Goal: Task Accomplishment & Management: Complete application form

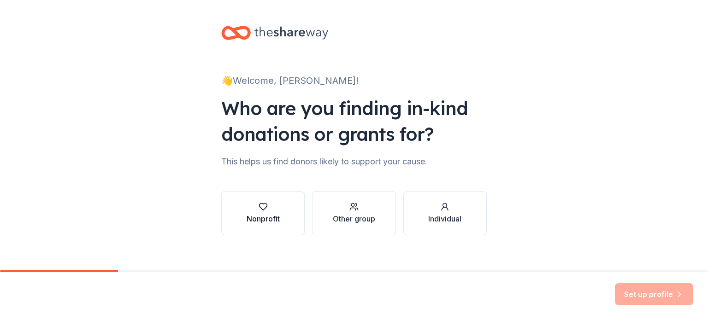
click at [268, 208] on div "button" at bounding box center [262, 206] width 33 height 9
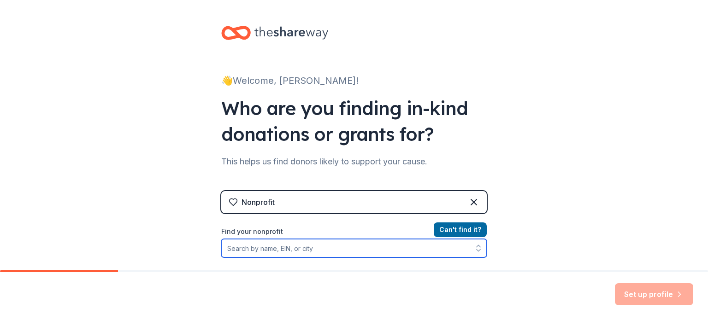
click at [341, 254] on input "Find your nonprofit" at bounding box center [353, 248] width 265 height 18
click at [265, 249] on input "Find your nonprofit" at bounding box center [353, 248] width 265 height 18
paste input "223,827 .. 087/000"
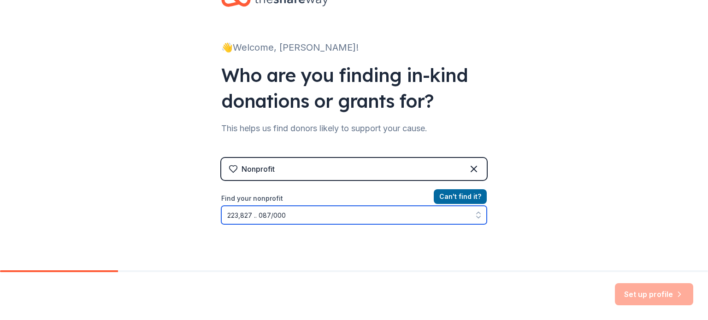
click at [255, 215] on input "223,827 .. 087/000" at bounding box center [353, 215] width 265 height 18
click at [239, 217] on input "223,827087/000" at bounding box center [353, 215] width 265 height 18
click at [481, 217] on button "button" at bounding box center [478, 215] width 17 height 18
click at [476, 217] on icon "button" at bounding box center [478, 218] width 4 height 2
click at [393, 220] on input "223827087/000" at bounding box center [353, 215] width 265 height 18
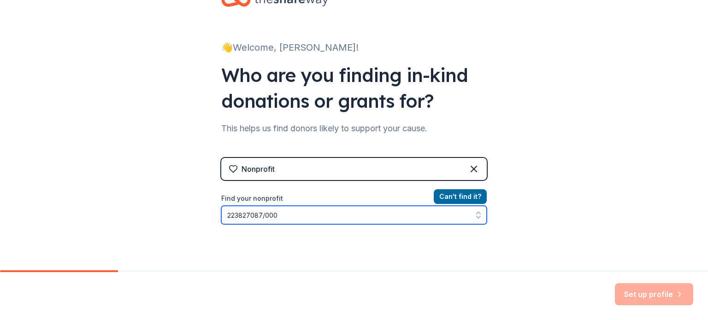
click at [393, 220] on input "223827087/000" at bounding box center [353, 215] width 265 height 18
drag, startPoint x: 392, startPoint y: 220, endPoint x: 289, endPoint y: 189, distance: 107.4
click at [289, 189] on div "Nonprofit Can ' t find it? Find your nonprofit 223827087/000" at bounding box center [353, 237] width 265 height 158
type input "223827087"
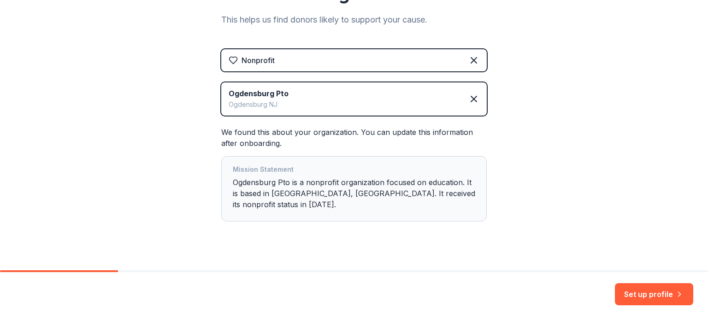
scroll to position [144, 0]
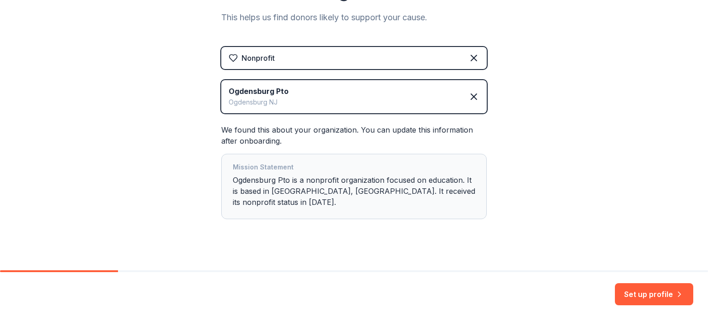
click at [313, 190] on div "Mission Statement Ogdensburg Pto is a nonprofit organization focused on educati…" at bounding box center [354, 187] width 242 height 50
click at [642, 299] on button "Set up profile" at bounding box center [654, 294] width 78 height 22
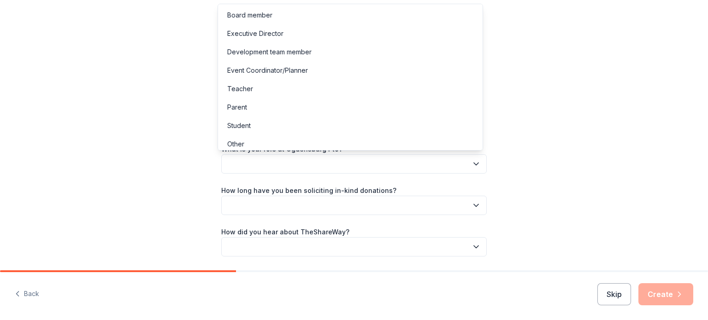
click at [369, 158] on button "button" at bounding box center [353, 163] width 265 height 19
click at [248, 88] on div "Teacher" at bounding box center [240, 88] width 26 height 11
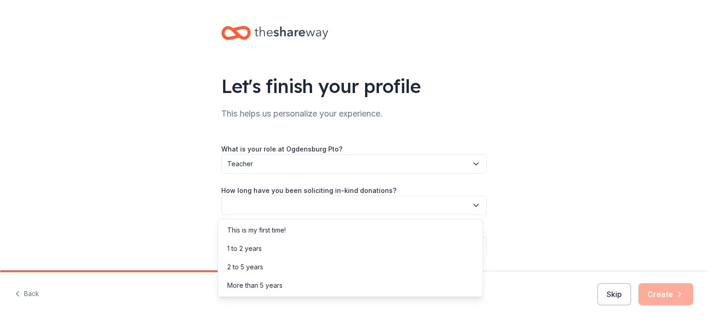
click at [346, 202] on button "button" at bounding box center [353, 205] width 265 height 19
click at [247, 233] on div "This is my first time!" at bounding box center [256, 230] width 59 height 11
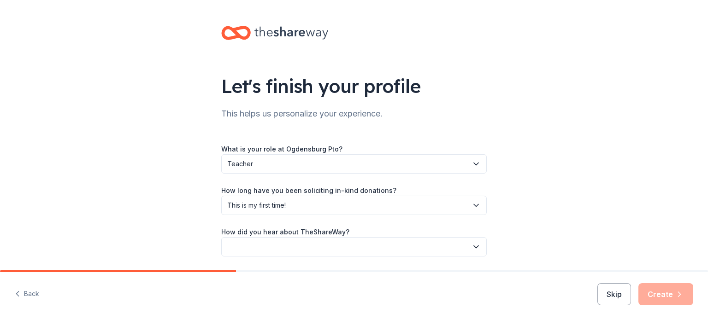
click at [372, 244] on button "button" at bounding box center [353, 246] width 265 height 19
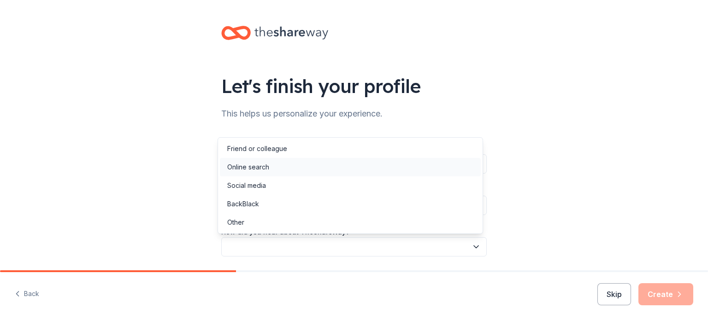
click at [299, 167] on div "Online search" at bounding box center [350, 167] width 261 height 18
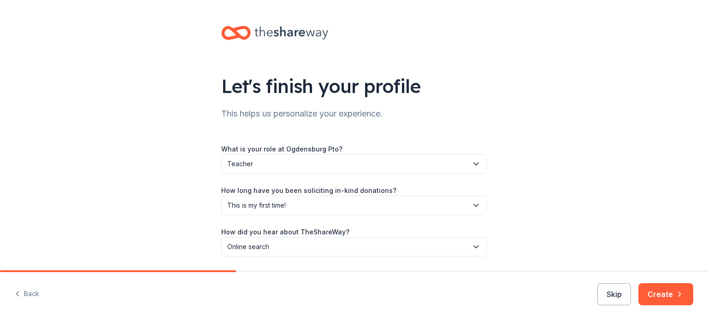
scroll to position [30, 0]
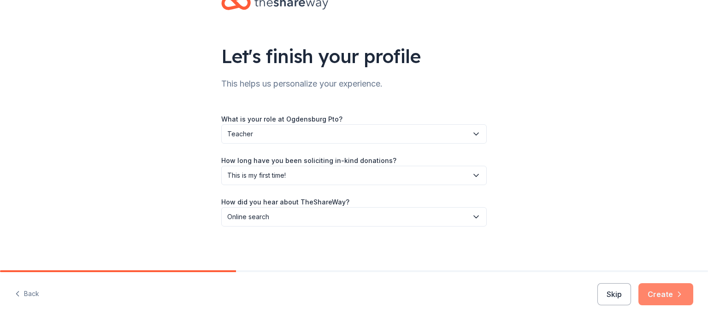
click at [665, 297] on button "Create" at bounding box center [665, 294] width 55 height 22
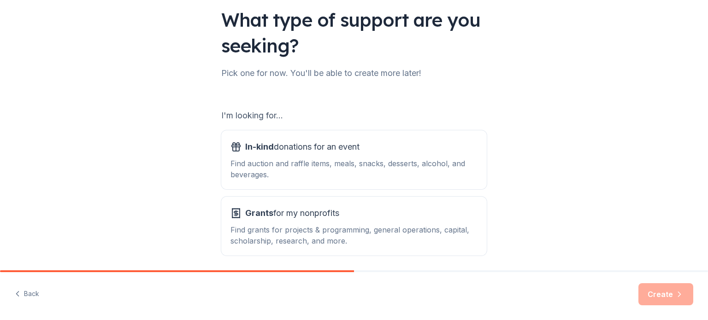
scroll to position [101, 0]
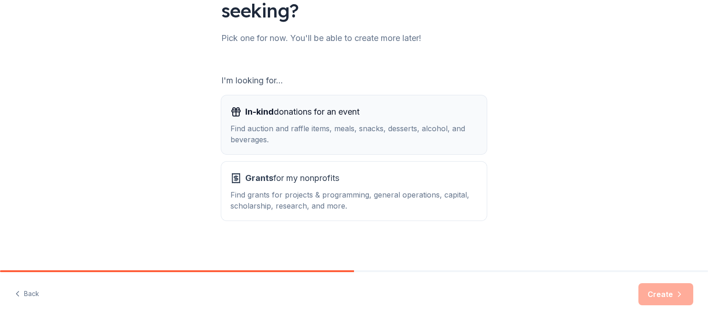
click at [367, 120] on div "In-kind donations for an event Find auction and raffle items, meals, snacks, de…" at bounding box center [353, 125] width 247 height 41
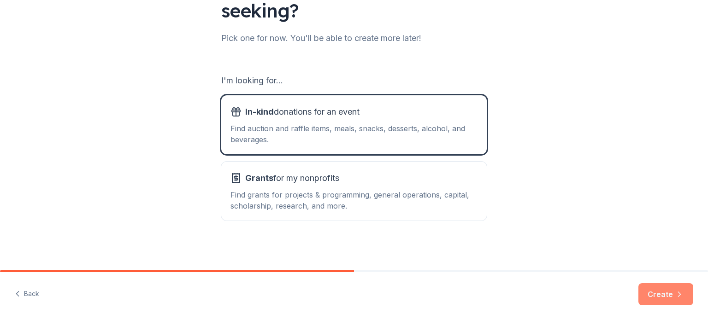
click at [652, 294] on button "Create" at bounding box center [665, 294] width 55 height 22
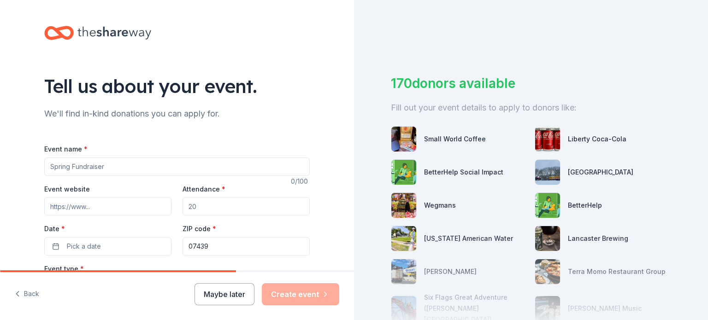
click at [84, 163] on input "Event name *" at bounding box center [176, 167] width 265 height 18
type input "Ogdensburg Tricky Tray"
click at [204, 211] on input "Attendance *" at bounding box center [245, 206] width 127 height 18
type input "200"
click at [74, 252] on span "Pick a date" at bounding box center [84, 246] width 34 height 11
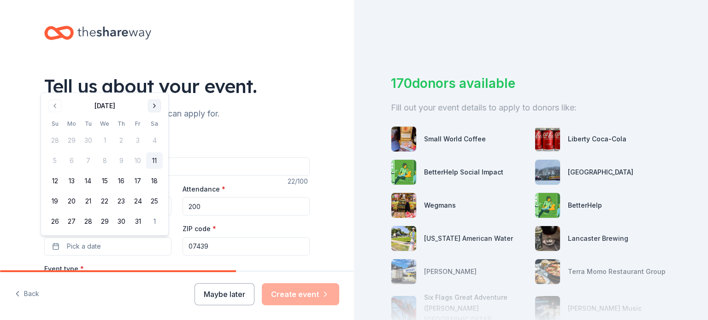
click at [157, 108] on button "Go to next month" at bounding box center [154, 106] width 13 height 13
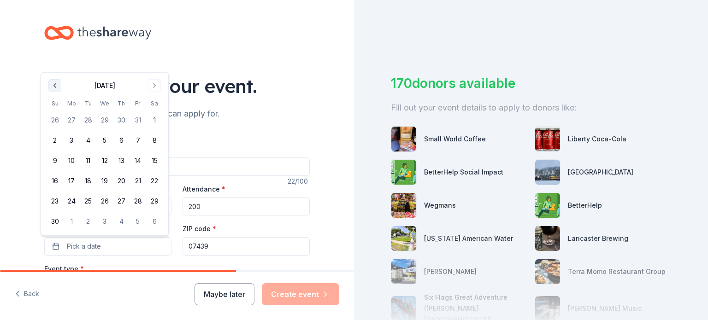
click at [53, 84] on button "Go to previous month" at bounding box center [54, 85] width 13 height 13
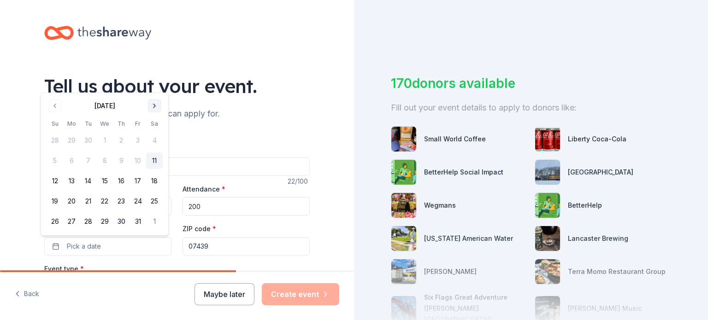
click at [160, 106] on button "Go to next month" at bounding box center [154, 106] width 13 height 13
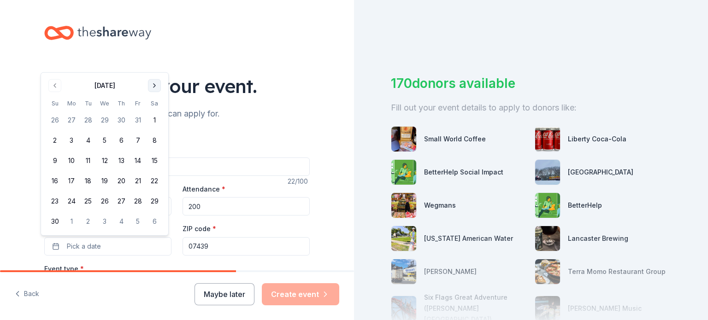
click at [155, 86] on button "Go to next month" at bounding box center [154, 85] width 13 height 13
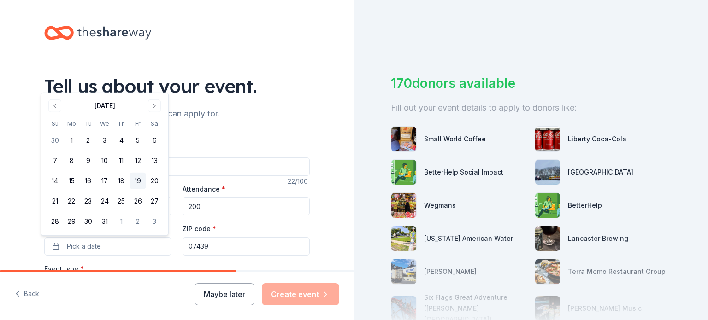
click at [141, 182] on button "19" at bounding box center [137, 181] width 17 height 17
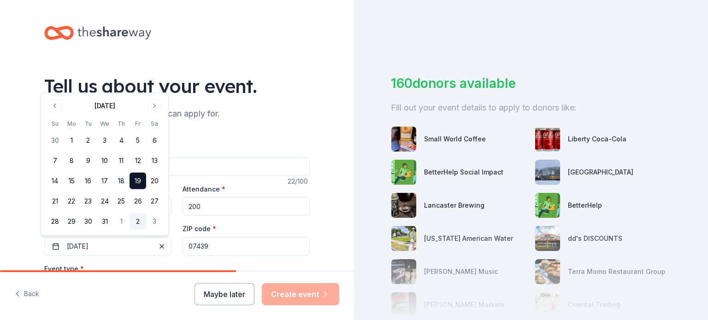
click at [136, 219] on button "2" at bounding box center [137, 221] width 17 height 17
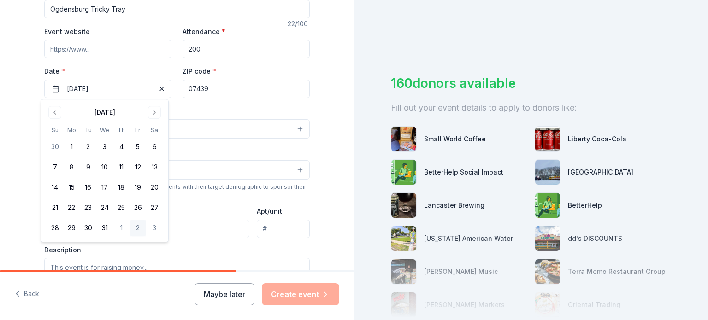
scroll to position [158, 0]
click at [323, 142] on div "Tell us about your event. We'll find in-kind donations you can apply for. Event…" at bounding box center [177, 148] width 354 height 613
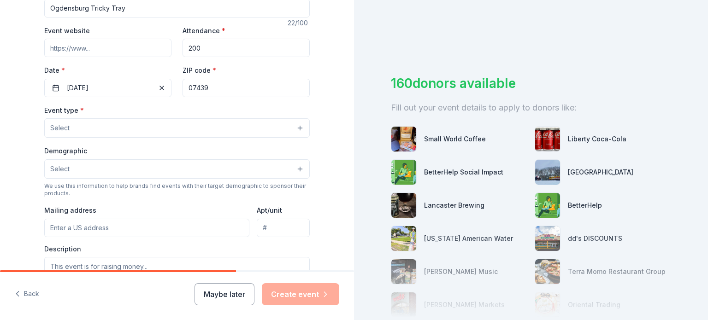
click at [291, 128] on button "Select" at bounding box center [176, 127] width 265 height 19
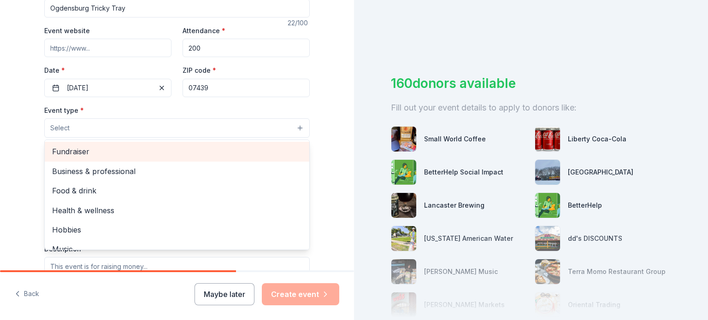
click at [166, 148] on span "Fundraiser" at bounding box center [177, 152] width 250 height 12
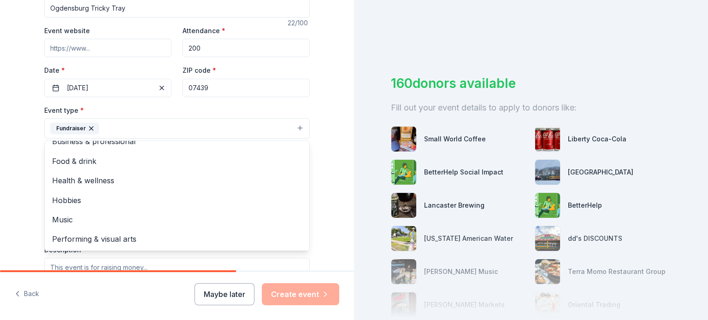
click at [341, 154] on div "Tell us about your event. We'll find in-kind donations you can apply for. Event…" at bounding box center [177, 149] width 354 height 614
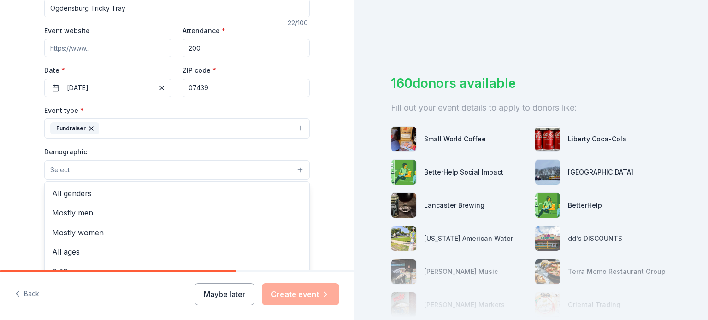
click at [163, 168] on button "Select" at bounding box center [176, 169] width 265 height 19
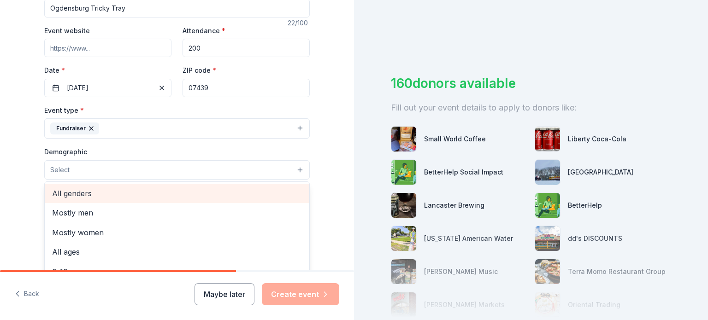
click at [100, 189] on span "All genders" at bounding box center [177, 194] width 250 height 12
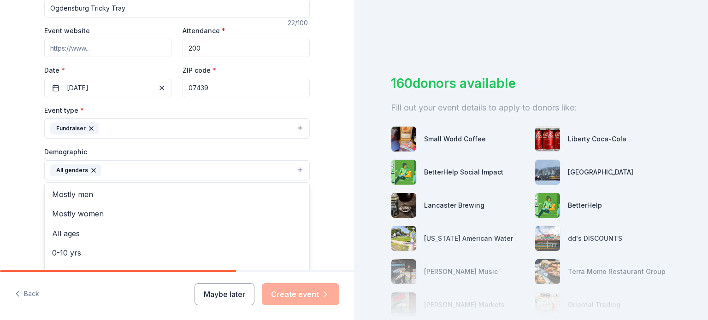
click at [0, 199] on div "Tell us about your event. We'll find in-kind donations you can apply for. Event…" at bounding box center [177, 149] width 354 height 615
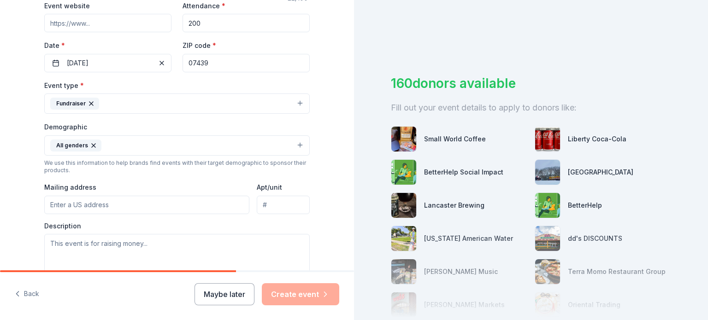
scroll to position [184, 0]
click at [113, 207] on input "Mailing address" at bounding box center [146, 204] width 205 height 18
type input "14 High Point Circle"
click at [151, 243] on textarea at bounding box center [176, 253] width 265 height 41
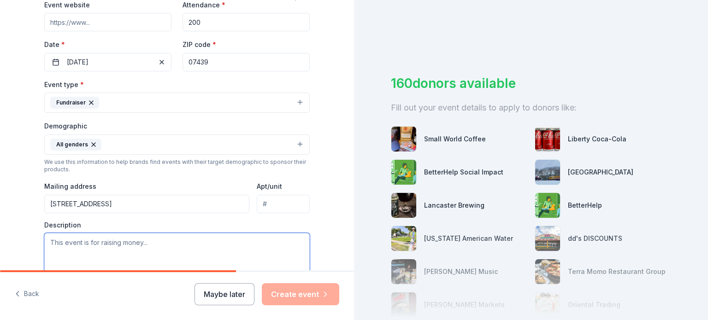
paste textarea "Dear Community Members, Business Owners, and Friends, The Ogdensburg Parent Tea…"
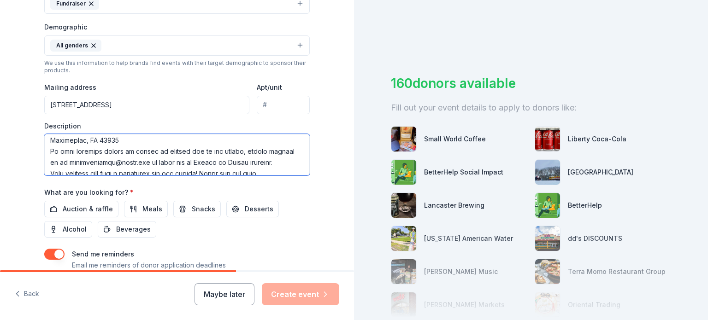
scroll to position [221, 0]
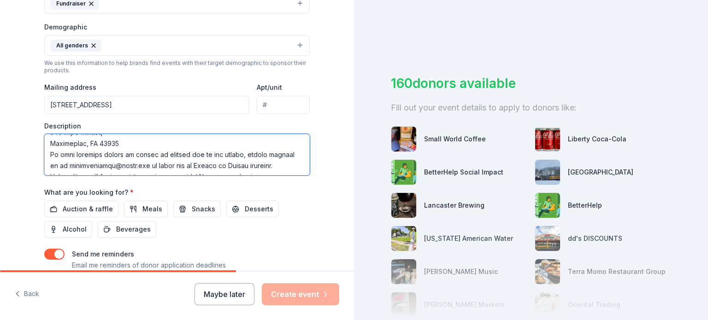
drag, startPoint x: 275, startPoint y: 145, endPoint x: 46, endPoint y: 149, distance: 228.5
click at [46, 149] on textarea at bounding box center [176, 154] width 265 height 41
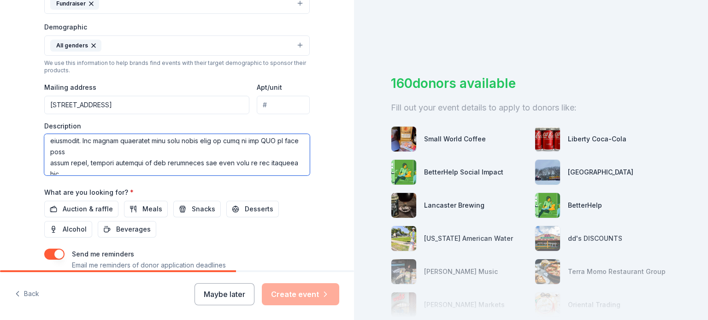
scroll to position [141, 0]
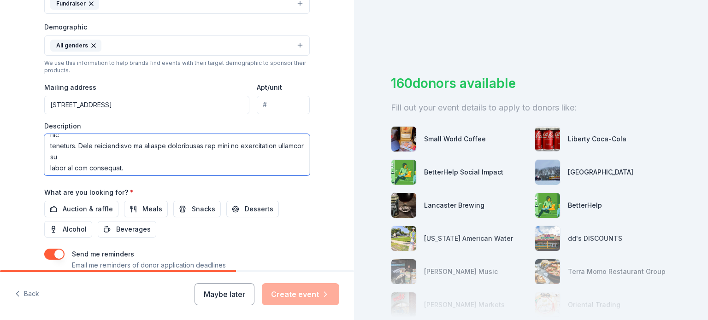
click at [48, 157] on textarea at bounding box center [176, 154] width 265 height 41
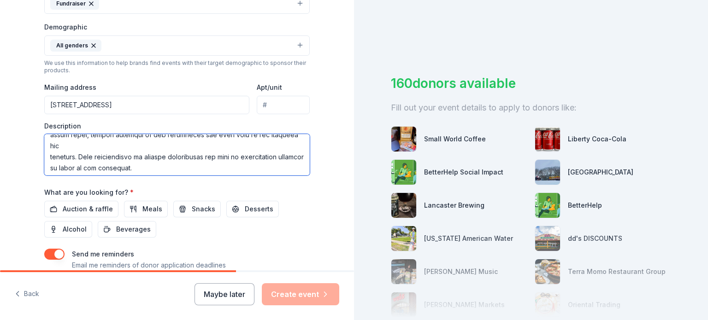
click at [48, 157] on textarea at bounding box center [176, 154] width 265 height 41
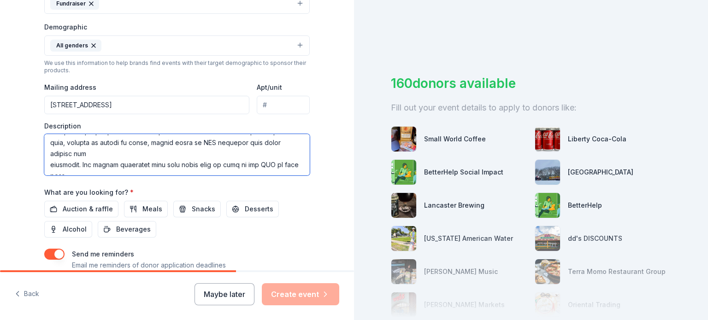
scroll to position [83, 0]
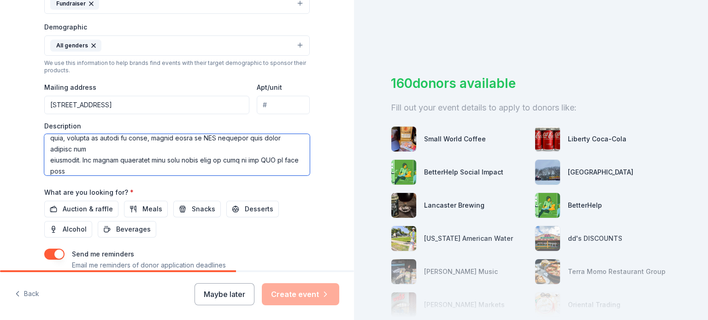
click at [46, 161] on textarea at bounding box center [176, 154] width 265 height 41
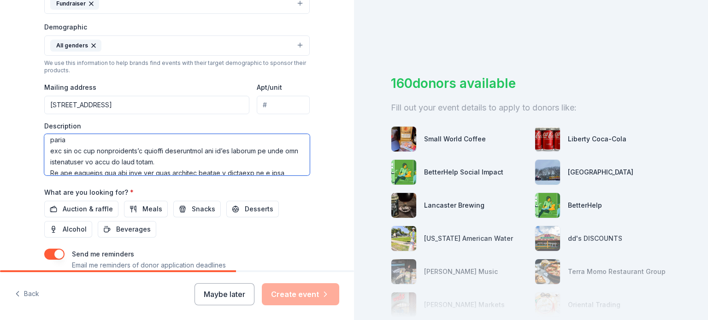
click at [47, 155] on textarea at bounding box center [176, 154] width 265 height 41
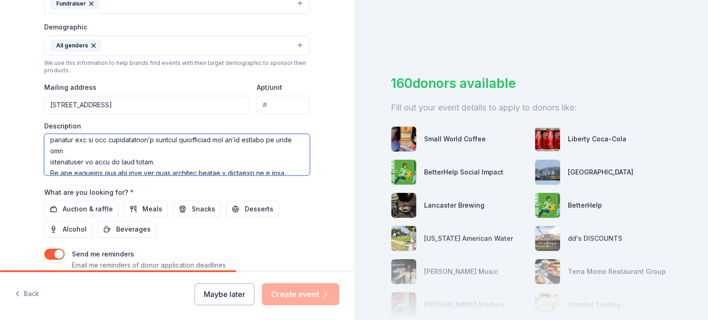
scroll to position [26, 0]
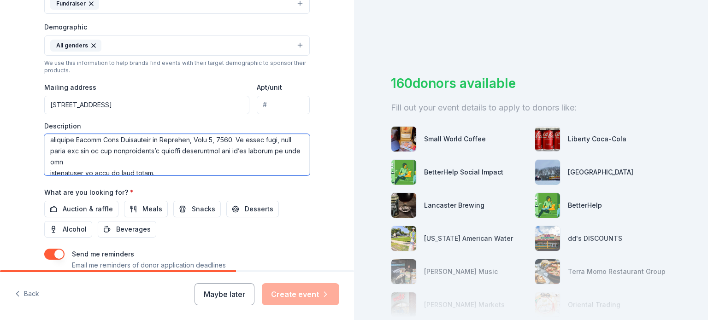
click at [46, 171] on textarea at bounding box center [176, 154] width 265 height 41
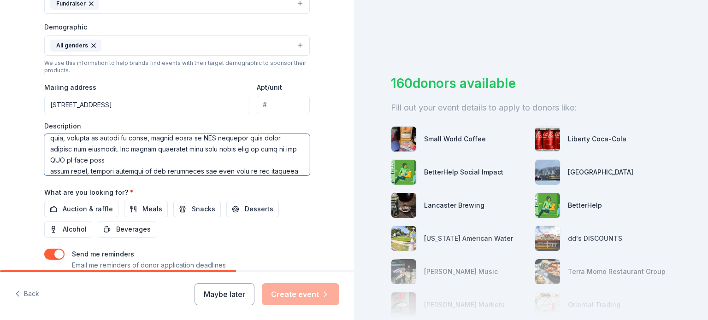
click at [46, 171] on textarea at bounding box center [176, 154] width 265 height 41
click at [44, 167] on textarea at bounding box center [176, 154] width 265 height 41
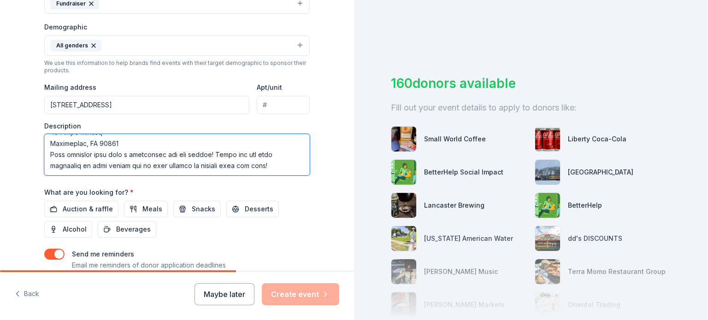
scroll to position [0, 0]
drag, startPoint x: 278, startPoint y: 169, endPoint x: 6, endPoint y: 114, distance: 277.7
click at [6, 114] on div "Tell us about your event. We'll find in-kind donations you can apply for. Event…" at bounding box center [177, 24] width 354 height 615
type textarea "Dear Community Members, Business Owners, and Friends, The Ogdensburg Parent Tea…"
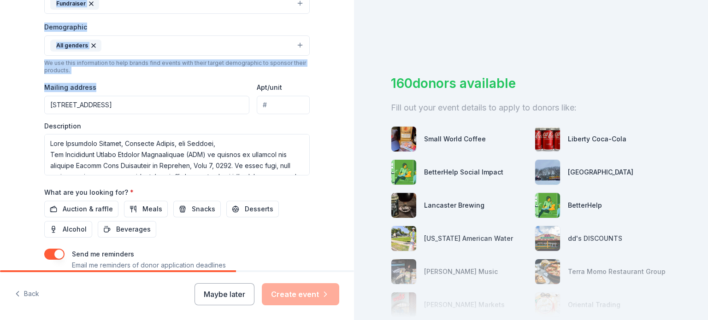
drag, startPoint x: 6, startPoint y: 114, endPoint x: 0, endPoint y: -17, distance: 131.4
click at [0, 0] on html "Tell us about your event. We'll find in-kind donations you can apply for. Event…" at bounding box center [354, 160] width 708 height 320
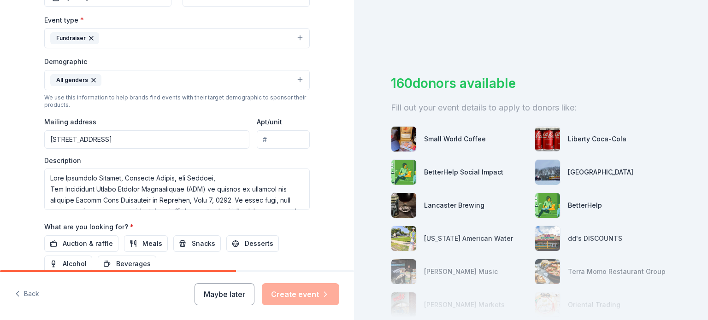
click at [8, 189] on div "Tell us about your event. We'll find in-kind donations you can apply for. Event…" at bounding box center [177, 58] width 354 height 615
click at [101, 240] on span "Auction & raffle" at bounding box center [88, 243] width 50 height 11
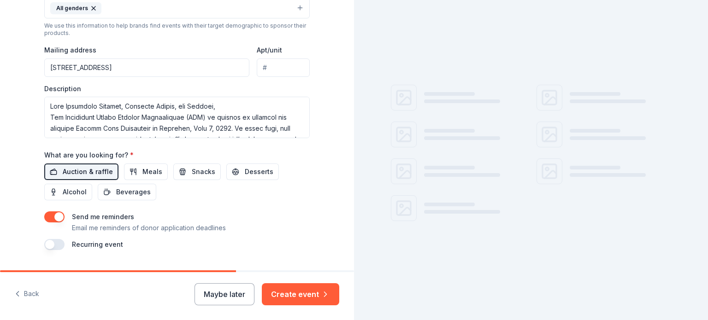
scroll to position [344, 0]
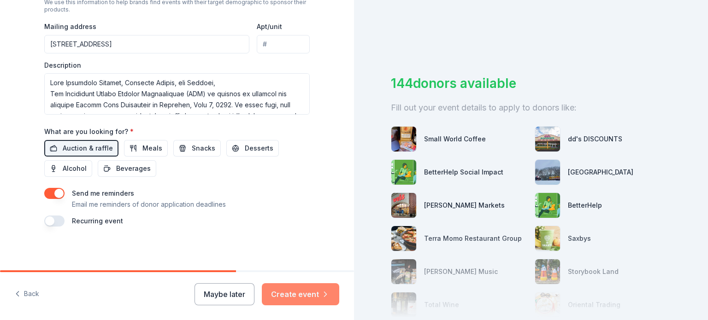
click at [302, 296] on button "Create event" at bounding box center [300, 294] width 77 height 22
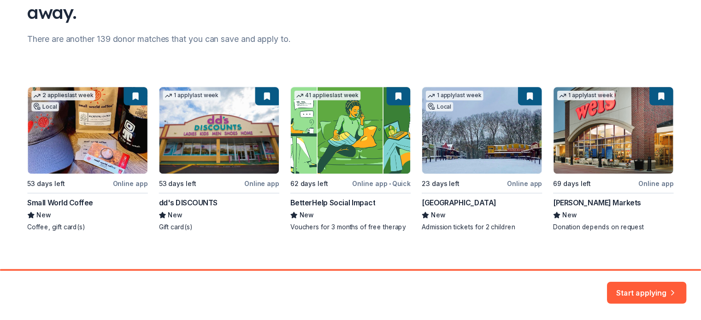
scroll to position [102, 0]
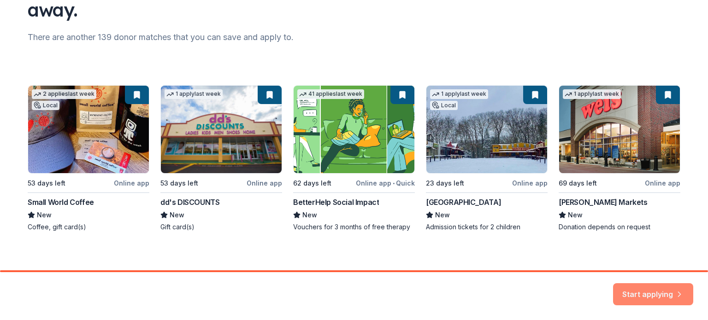
click at [648, 294] on button "Start applying" at bounding box center [653, 289] width 80 height 22
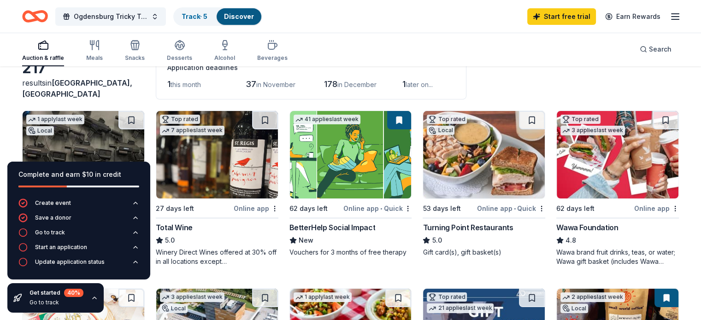
scroll to position [59, 0]
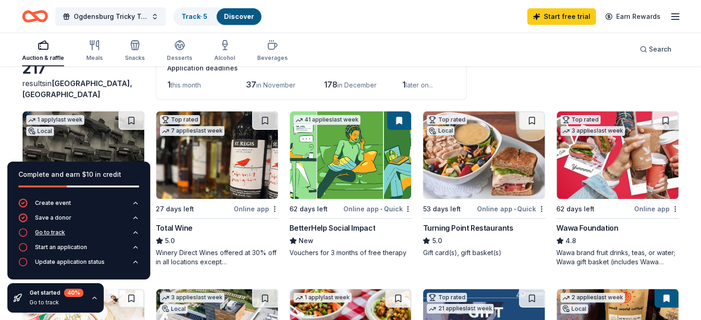
click at [44, 230] on div "Go to track" at bounding box center [50, 232] width 30 height 7
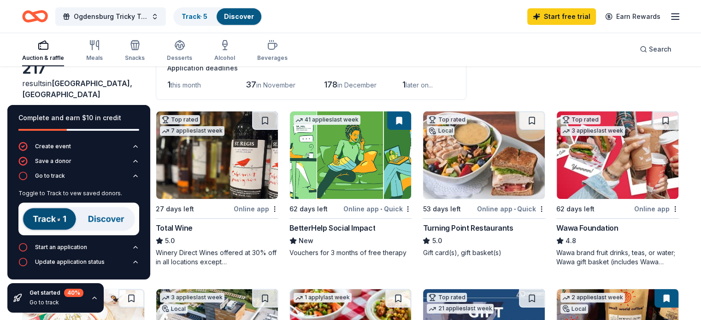
click at [50, 218] on img at bounding box center [78, 219] width 121 height 33
click at [104, 219] on img at bounding box center [78, 219] width 121 height 33
click at [140, 251] on div "Create event Save a donor Go to track Toggle to Track to vew saved donors. Star…" at bounding box center [78, 211] width 143 height 138
click at [134, 248] on icon "button" at bounding box center [136, 247] width 4 height 2
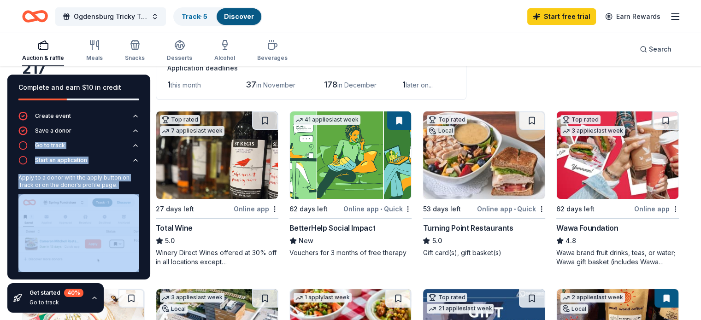
drag, startPoint x: 134, startPoint y: 248, endPoint x: 115, endPoint y: 87, distance: 162.4
click at [115, 87] on div "Complete and earn $10 in credit Create event Save a donor Go to track Start an …" at bounding box center [78, 177] width 143 height 205
click at [118, 126] on button "Create event" at bounding box center [78, 118] width 121 height 15
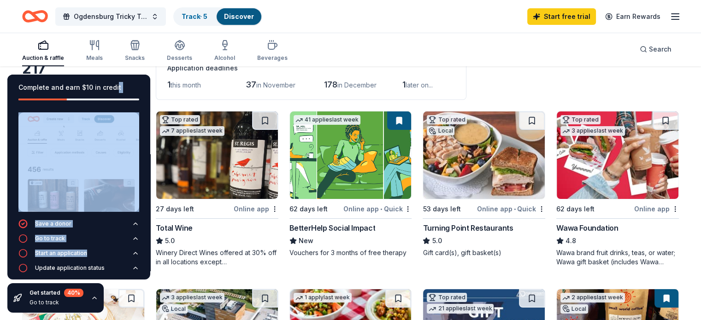
scroll to position [37, 0]
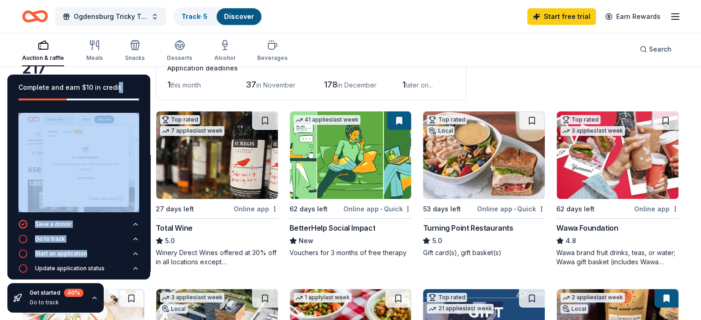
click at [152, 83] on div "Complete and earn $10 in credit Create event Use the drop down at the top to cr…" at bounding box center [79, 193] width 158 height 253
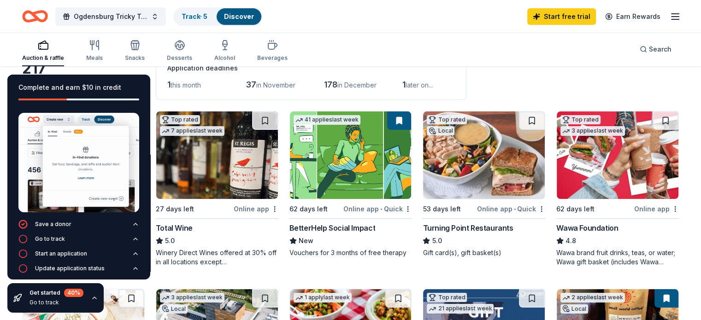
click at [165, 95] on div "Application deadlines 1 this month 37 in November 178 in December 1 later on..." at bounding box center [311, 77] width 311 height 45
click at [94, 300] on icon "button" at bounding box center [94, 297] width 7 height 7
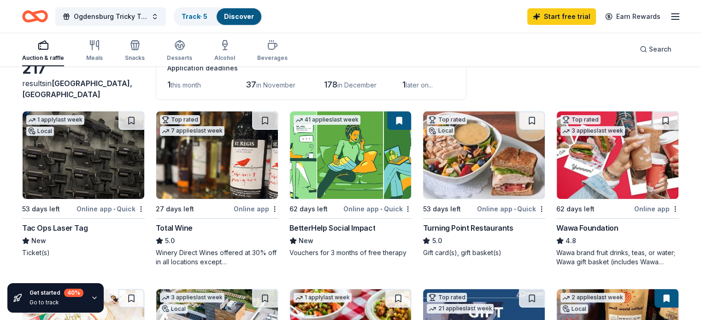
click at [111, 211] on div "Online app • Quick" at bounding box center [110, 209] width 68 height 12
click at [265, 206] on div "Online app" at bounding box center [256, 209] width 45 height 12
click at [338, 234] on div "BetterHelp Social Impact New Vouchers for 3 months of free therapy" at bounding box center [350, 240] width 123 height 35
click at [490, 206] on div "Online app • Quick" at bounding box center [511, 209] width 68 height 12
click at [641, 209] on div "Online app" at bounding box center [656, 209] width 45 height 12
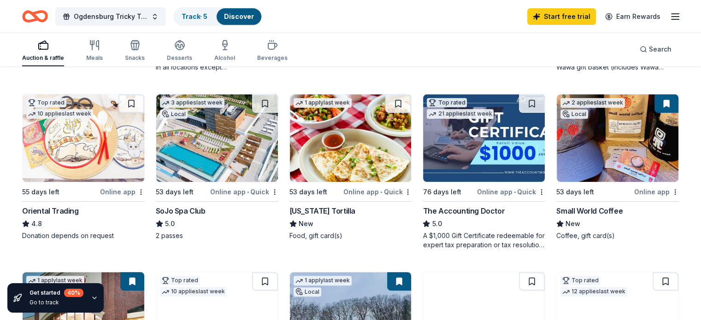
scroll to position [254, 0]
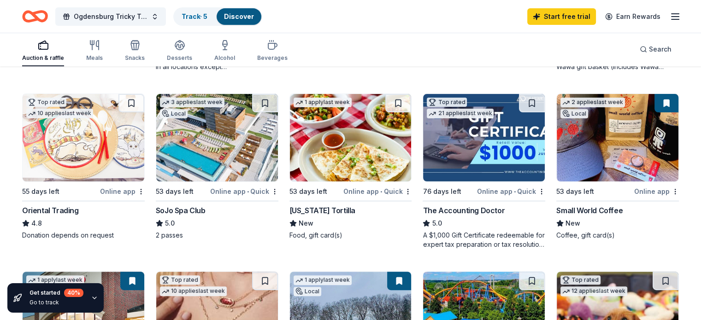
click at [131, 186] on div "Online app" at bounding box center [122, 192] width 45 height 12
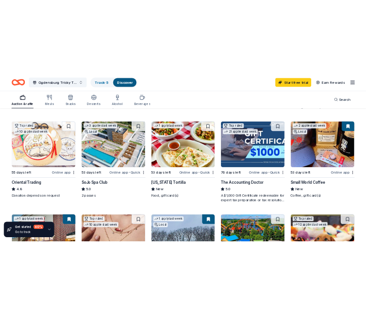
scroll to position [254, 0]
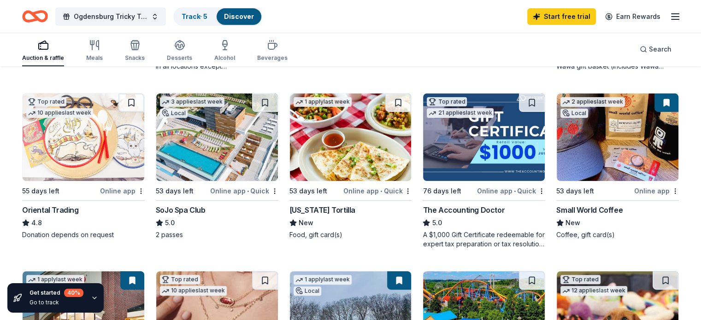
click at [235, 186] on div "Online app • Quick" at bounding box center [244, 191] width 68 height 12
click at [205, 213] on div "SoJo Spa Club" at bounding box center [181, 210] width 50 height 11
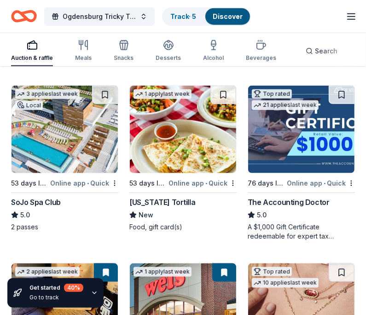
scroll to position [452, 0]
click at [314, 169] on img at bounding box center [301, 130] width 106 height 88
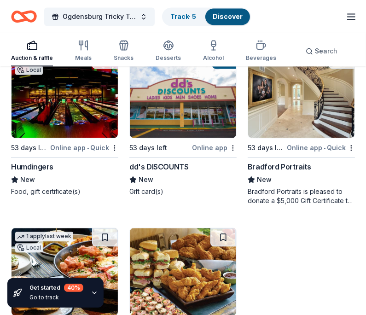
scroll to position [1014, 0]
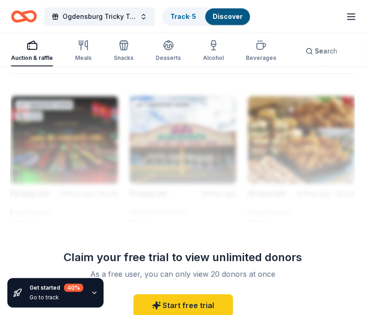
scroll to position [1337, 0]
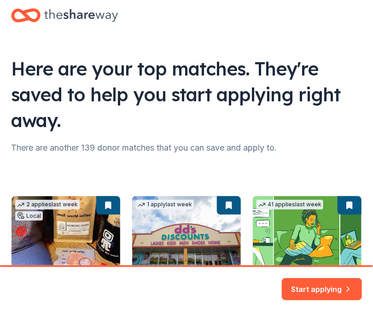
scroll to position [5, 0]
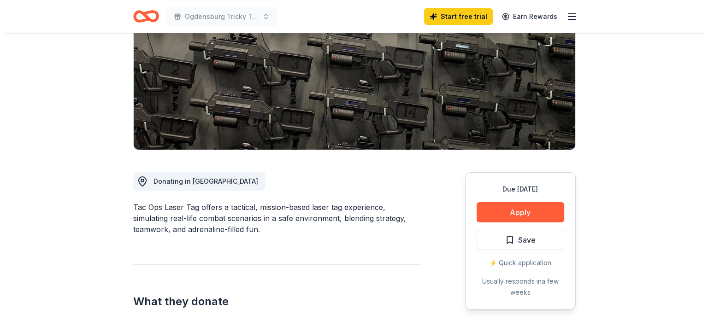
scroll to position [130, 0]
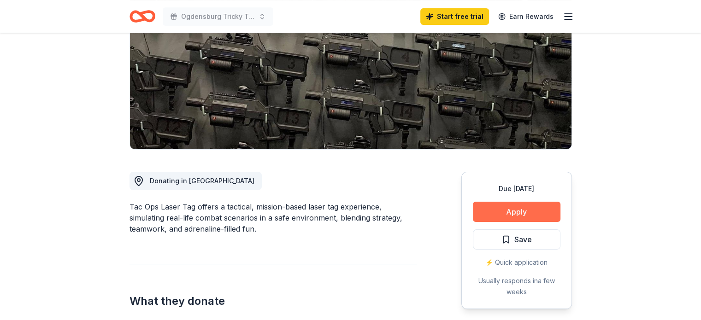
click at [528, 217] on button "Apply" at bounding box center [517, 212] width 88 height 20
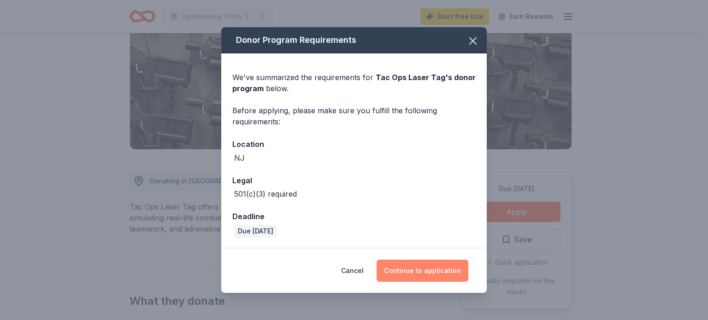
click at [404, 269] on button "Continue to application" at bounding box center [422, 271] width 92 height 22
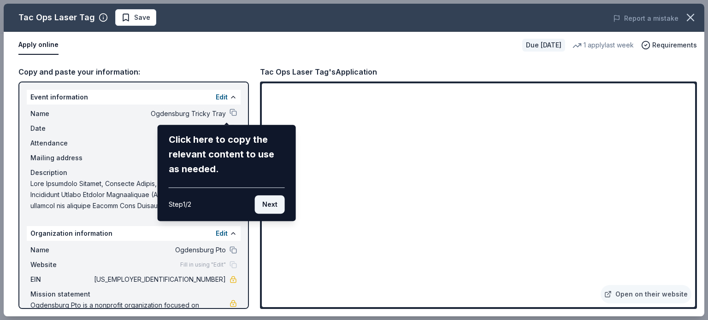
click at [268, 210] on button "Next" at bounding box center [270, 204] width 30 height 18
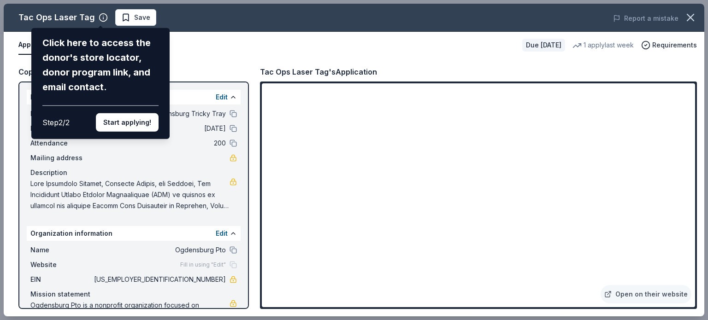
click at [141, 135] on div "Click here to access the donor's store locator, donor program link, and email c…" at bounding box center [100, 83] width 138 height 111
click at [138, 127] on button "Start applying!" at bounding box center [127, 122] width 63 height 18
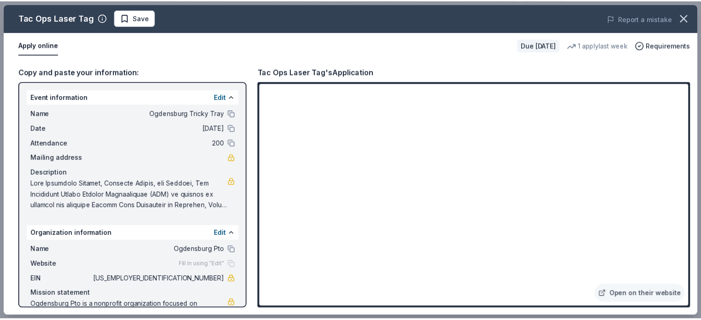
scroll to position [35, 0]
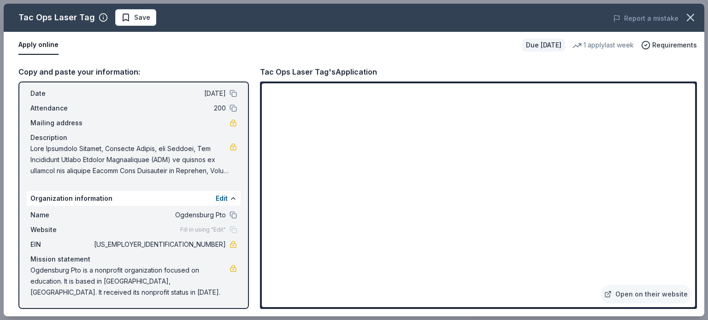
drag, startPoint x: 18, startPoint y: 15, endPoint x: 76, endPoint y: 14, distance: 59.0
click at [76, 14] on div "Tac Ops Laser Tag Save" at bounding box center [214, 17] width 420 height 17
click at [687, 20] on icon "button" at bounding box center [690, 17] width 6 height 6
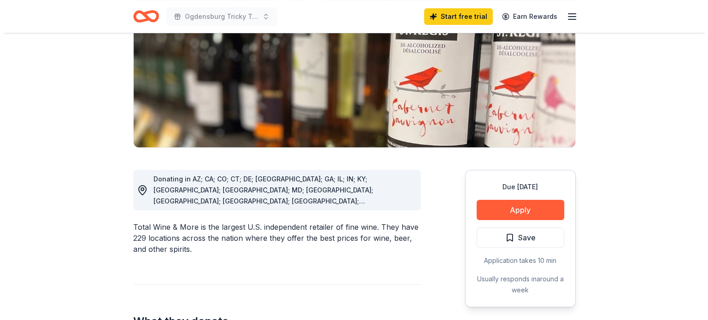
scroll to position [133, 0]
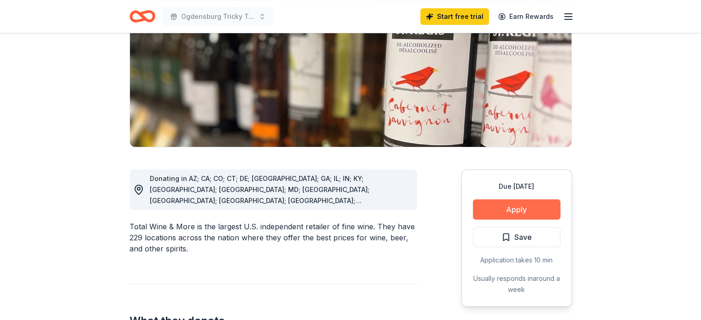
click at [534, 202] on button "Apply" at bounding box center [517, 209] width 88 height 20
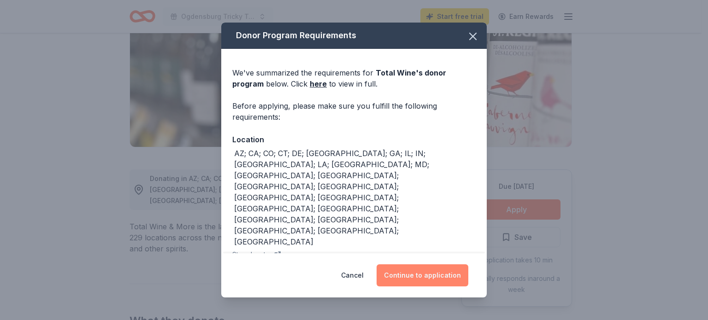
click at [440, 282] on button "Continue to application" at bounding box center [422, 275] width 92 height 22
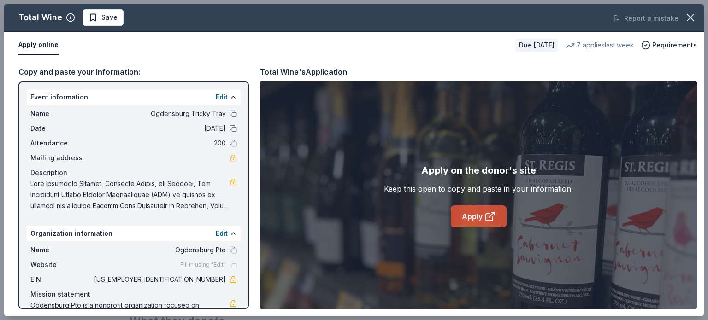
click at [479, 218] on link "Apply" at bounding box center [479, 216] width 56 height 22
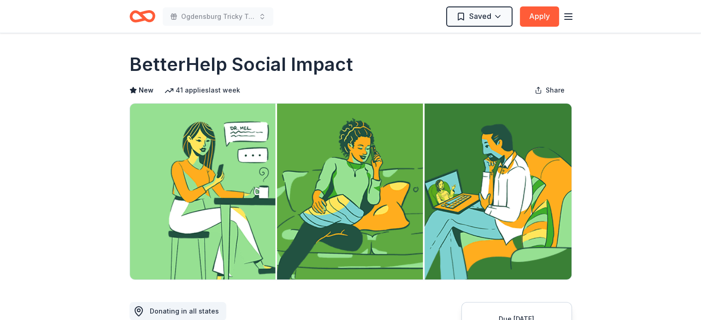
drag, startPoint x: 128, startPoint y: 64, endPoint x: 272, endPoint y: 83, distance: 145.0
drag, startPoint x: 342, startPoint y: 63, endPoint x: 233, endPoint y: 57, distance: 109.8
click at [233, 57] on h1 "BetterHelp Social Impact" at bounding box center [240, 65] width 223 height 26
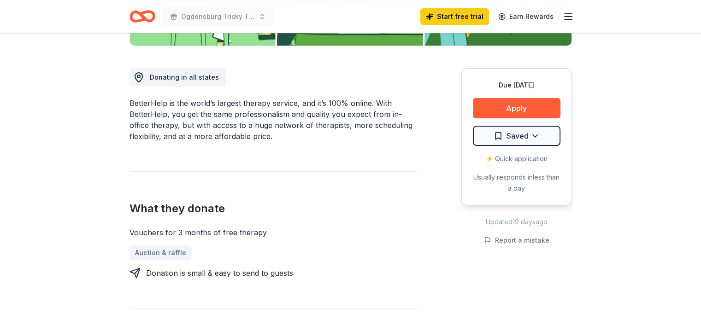
scroll to position [235, 0]
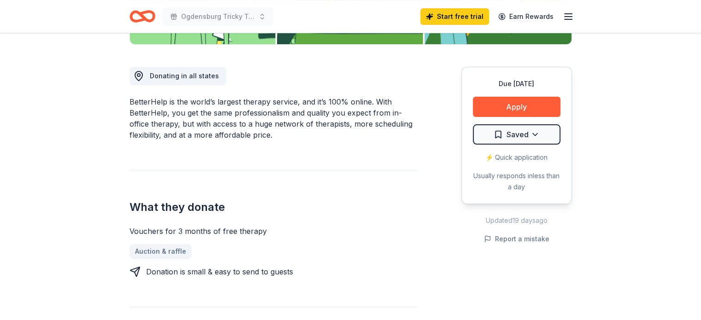
drag, startPoint x: 129, startPoint y: 101, endPoint x: 172, endPoint y: 105, distance: 43.0
click at [172, 105] on div "BetterHelp is the world’s largest therapy service, and it’s 100% online. With B…" at bounding box center [272, 118] width 287 height 44
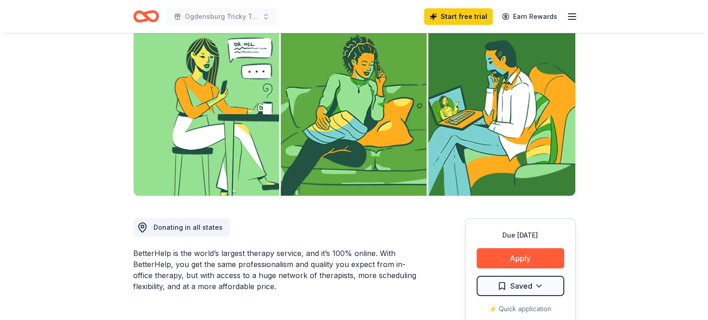
scroll to position [0, 0]
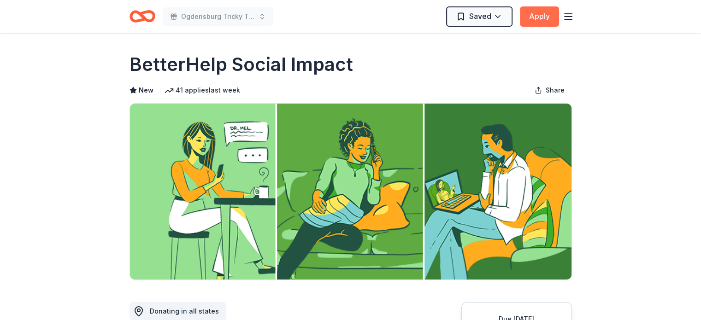
click at [547, 21] on button "Apply" at bounding box center [539, 16] width 39 height 20
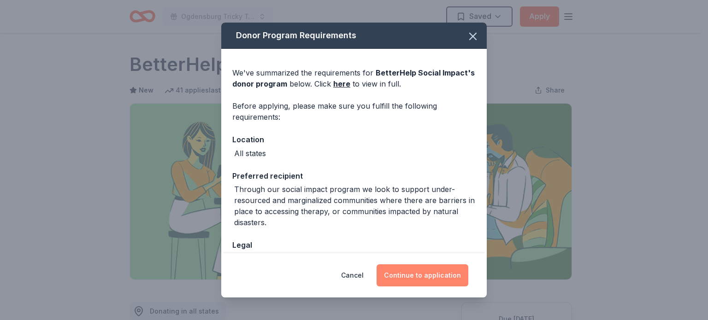
click at [448, 281] on button "Continue to application" at bounding box center [422, 275] width 92 height 22
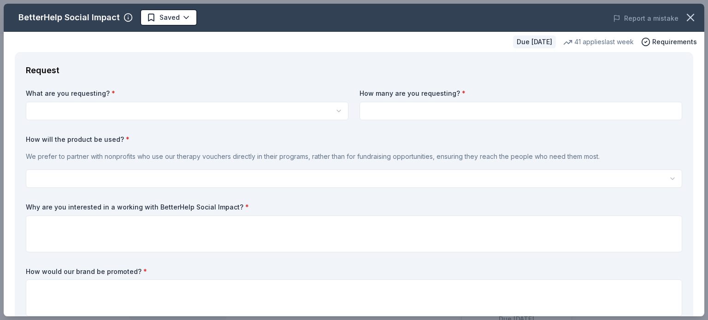
click at [176, 106] on html "Ogdensburg Tricky Tray Saved Apply Due in 62 days Share BetterHelp Social Impac…" at bounding box center [354, 160] width 708 height 320
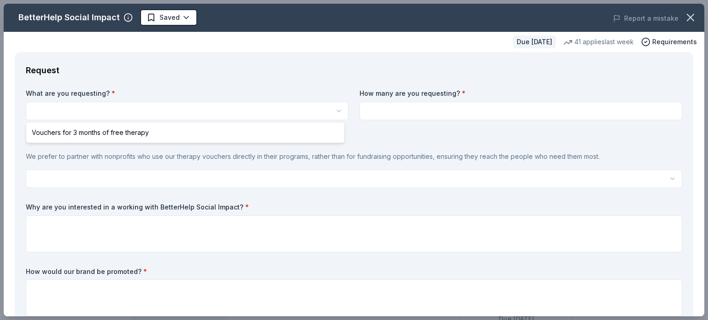
select select "Vouchers for 3 months of free therapy"
click at [85, 108] on html "Ogdensburg Tricky Tray Saved Apply Due in 62 days Share BetterHelp Social Impac…" at bounding box center [354, 160] width 708 height 320
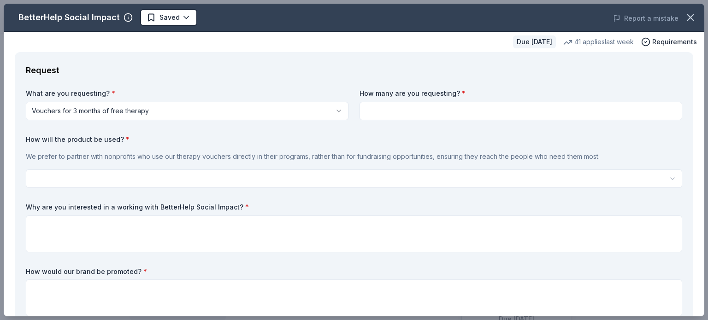
drag, startPoint x: 85, startPoint y: 108, endPoint x: 395, endPoint y: 116, distance: 310.2
click at [395, 116] on input at bounding box center [520, 111] width 323 height 18
type input "2"
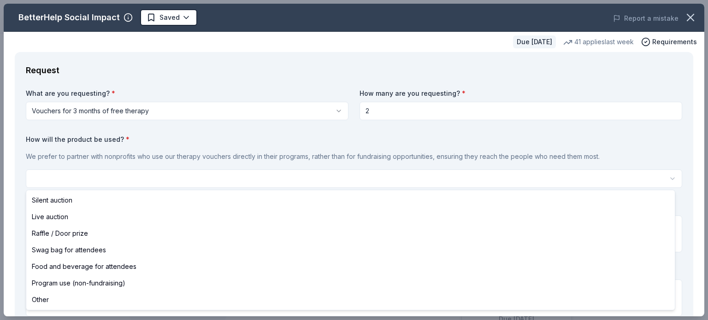
click at [109, 172] on html "Ogdensburg Tricky Tray Saved Apply Due in 62 days Share BetterHelp Social Impac…" at bounding box center [354, 160] width 708 height 320
select select "liveAuction"
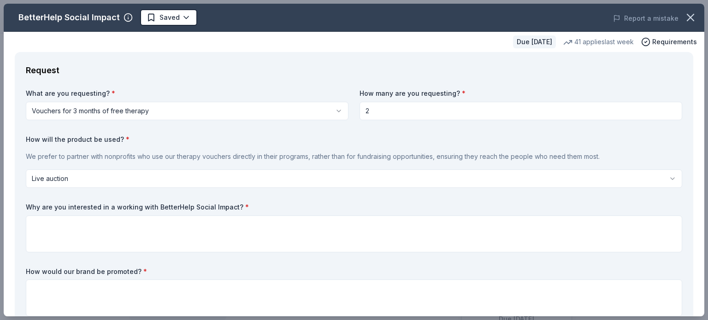
click at [106, 178] on html "Ogdensburg Tricky Tray Saved Apply Due in 62 days Share BetterHelp Social Impac…" at bounding box center [354, 160] width 708 height 320
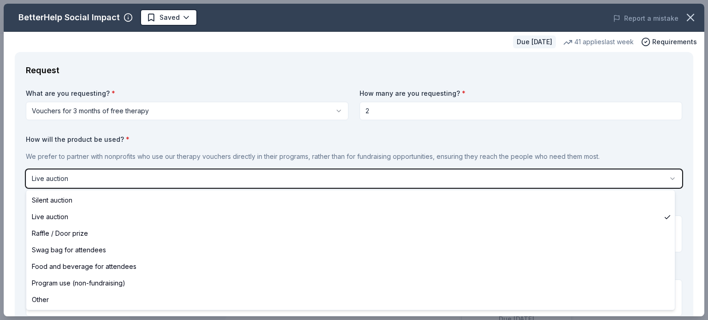
click at [106, 178] on html "Ogdensburg Tricky Tray Saved Apply Due in 62 days Share BetterHelp Social Impac…" at bounding box center [354, 160] width 708 height 320
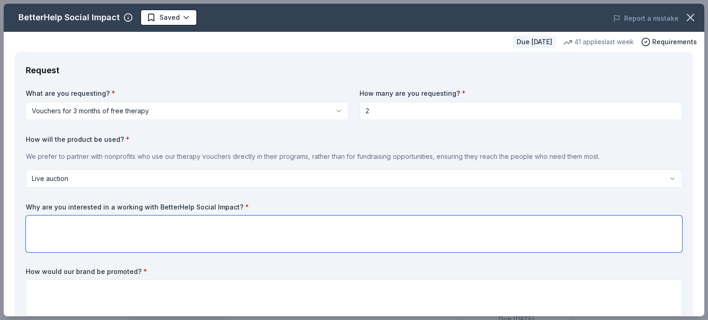
click at [163, 221] on textarea at bounding box center [354, 234] width 656 height 37
click at [57, 225] on textarea at bounding box center [354, 234] width 656 height 37
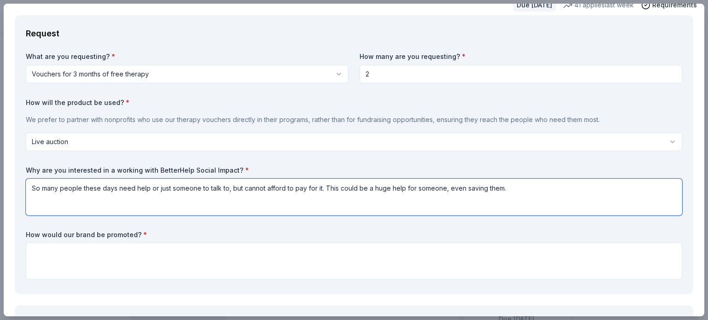
scroll to position [39, 0]
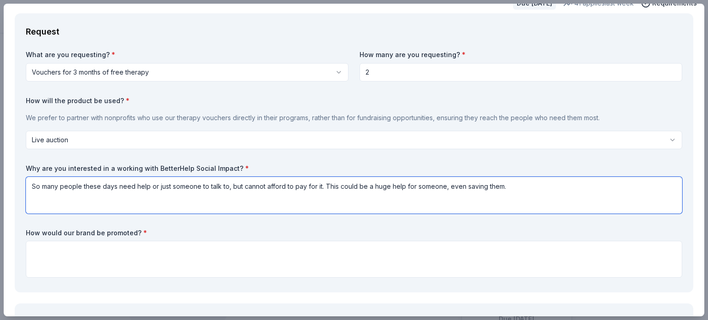
type textarea "So many people these days need help or just someone to talk to, but cannot affo…"
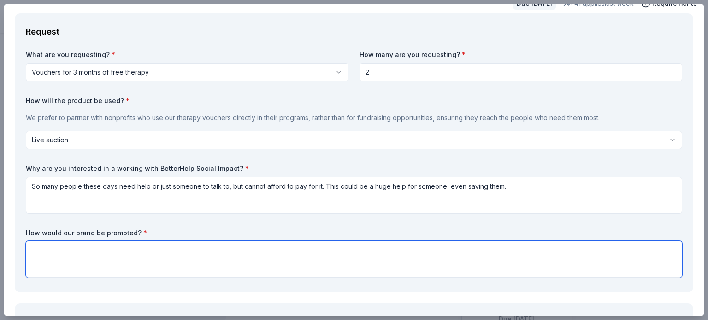
click at [62, 246] on textarea at bounding box center [354, 259] width 656 height 37
paste textarea "Your contribution is greatly appreciated and will be acknowledged publicly in f…"
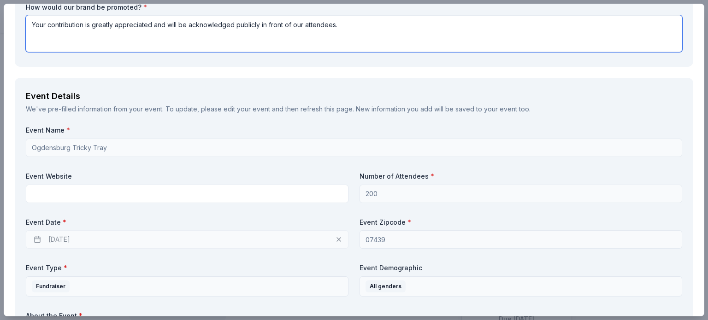
scroll to position [265, 0]
type textarea "Your contribution is greatly appreciated and will be acknowledged publicly in f…"
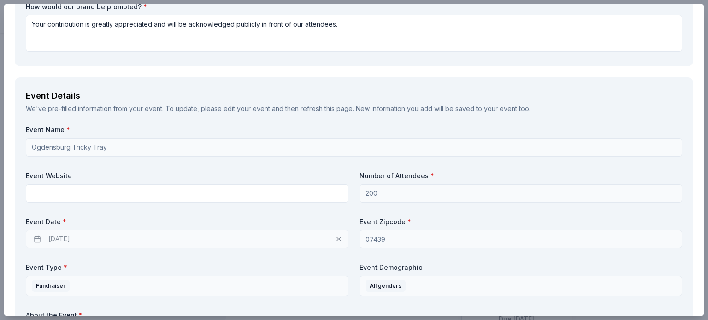
click at [96, 240] on div "01/01/2026" at bounding box center [187, 239] width 323 height 18
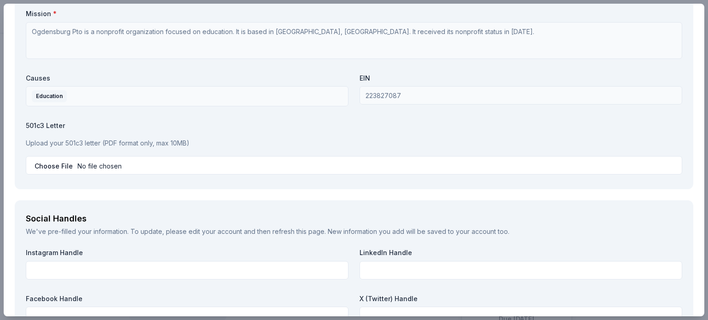
scroll to position [1006, 0]
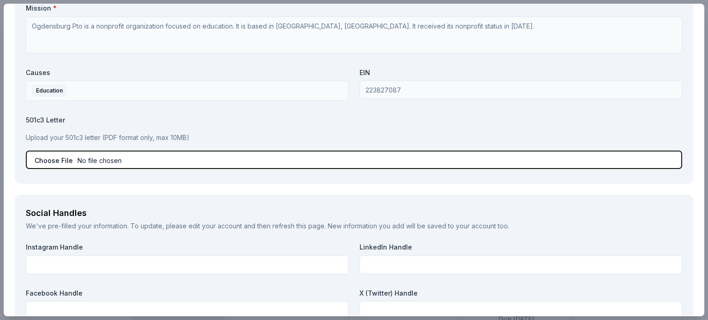
click at [63, 161] on input "file" at bounding box center [354, 160] width 656 height 18
type input "C:\fakepath\tax form.pdf"
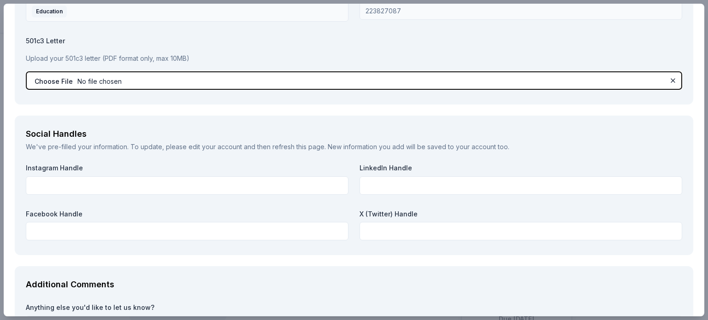
scroll to position [1183, 0]
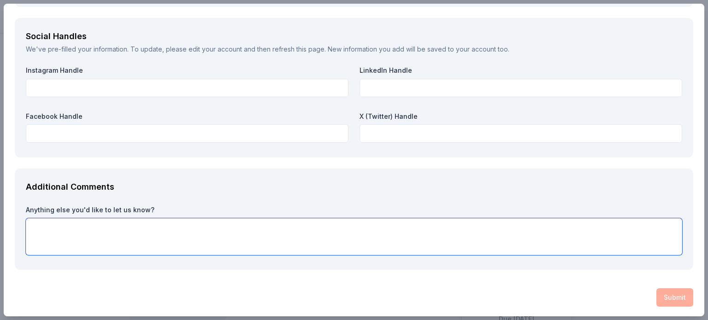
click at [158, 232] on textarea at bounding box center [354, 236] width 656 height 37
type textarea "Thank you so much"
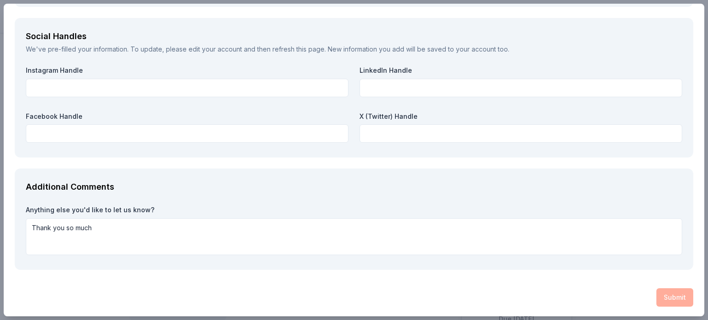
click at [279, 290] on div "Submit" at bounding box center [354, 297] width 678 height 18
click at [667, 289] on div "Submit" at bounding box center [354, 297] width 678 height 18
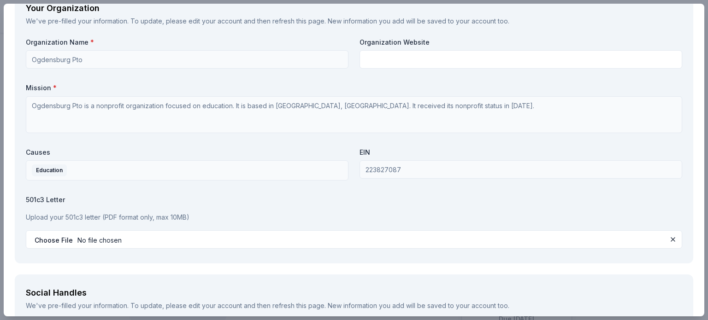
click at [660, 73] on div "Organization Name * Ogdensburg Pto Organization Website Mission * Ogdensburg Pt…" at bounding box center [354, 145] width 656 height 215
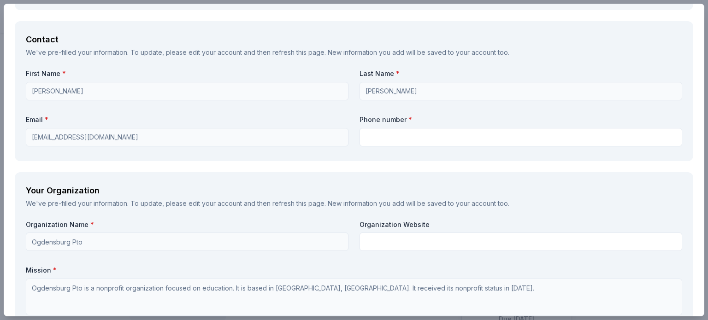
scroll to position [743, 0]
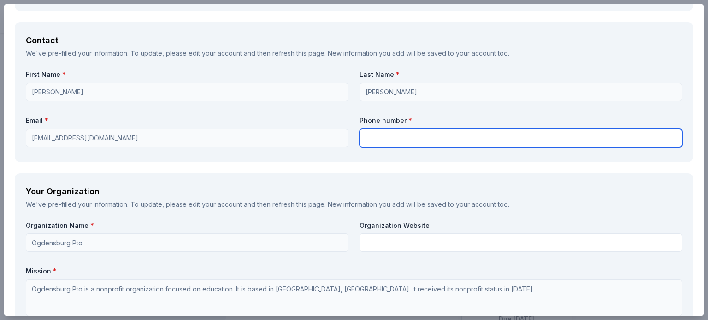
click at [405, 138] on input "text" at bounding box center [520, 138] width 323 height 18
type input "9738620342"
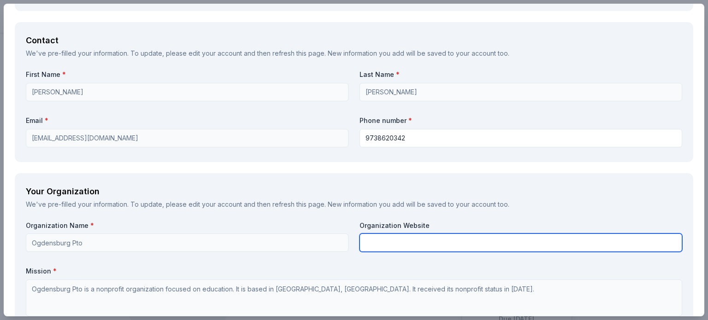
type input "Ogdensburg PTO"
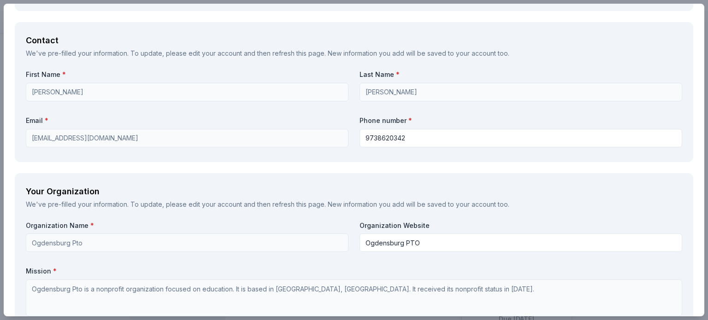
click at [437, 165] on div "Request What are you requesting? * Vouchers for 3 months of free therapy Vouche…" at bounding box center [354, 33] width 700 height 1449
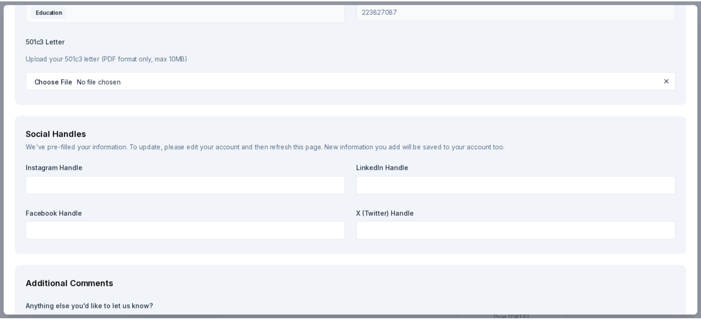
scroll to position [1183, 0]
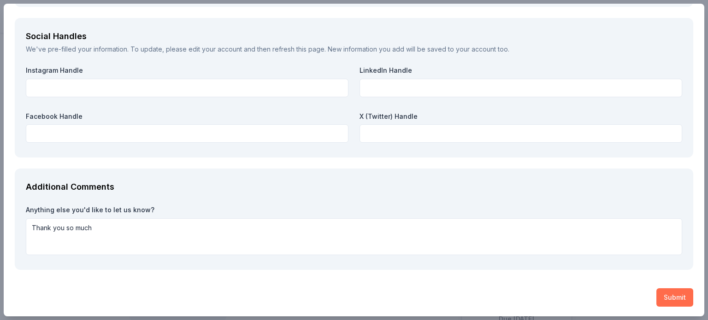
click at [676, 297] on button "Submit" at bounding box center [674, 297] width 37 height 18
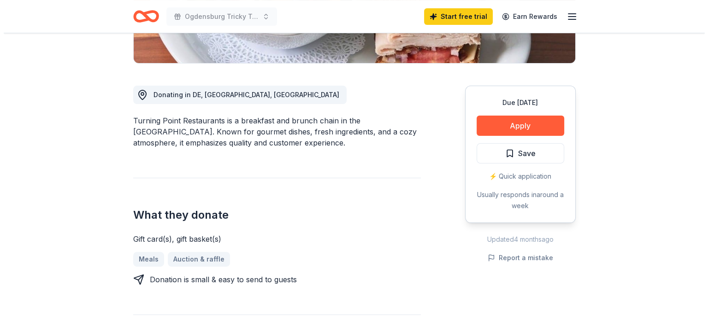
scroll to position [218, 0]
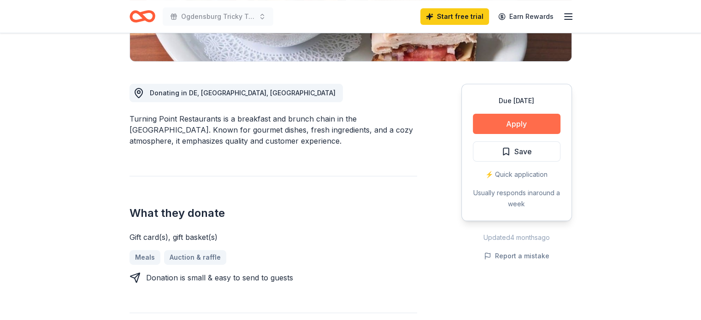
click at [530, 129] on button "Apply" at bounding box center [517, 124] width 88 height 20
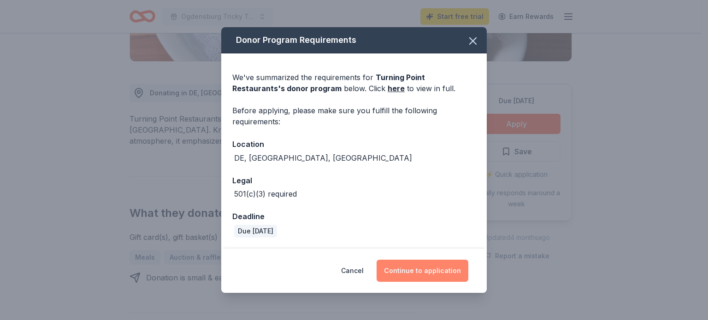
click at [437, 269] on button "Continue to application" at bounding box center [422, 271] width 92 height 22
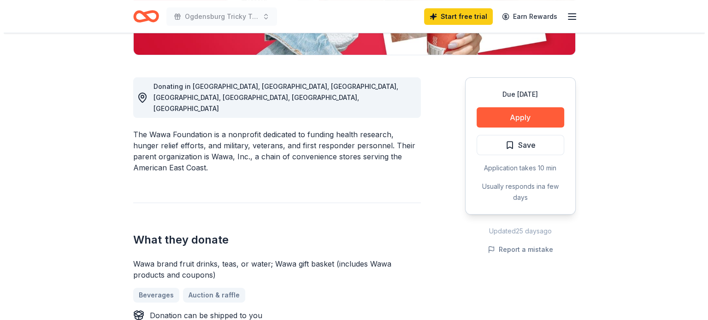
scroll to position [226, 0]
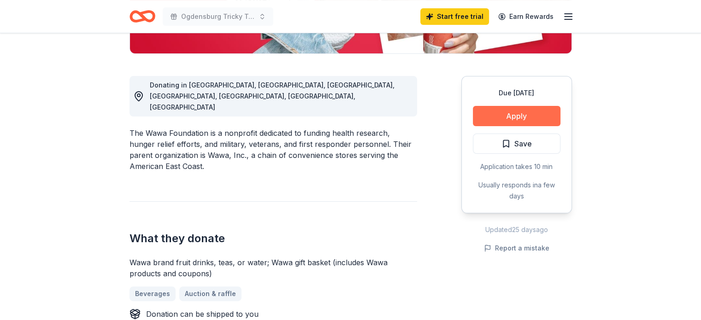
click at [550, 107] on button "Apply" at bounding box center [517, 116] width 88 height 20
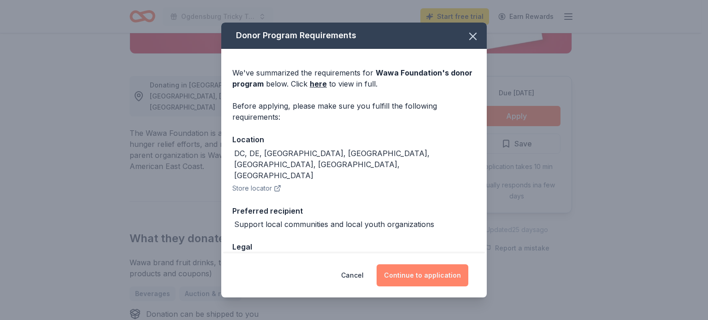
click at [431, 270] on button "Continue to application" at bounding box center [422, 275] width 92 height 22
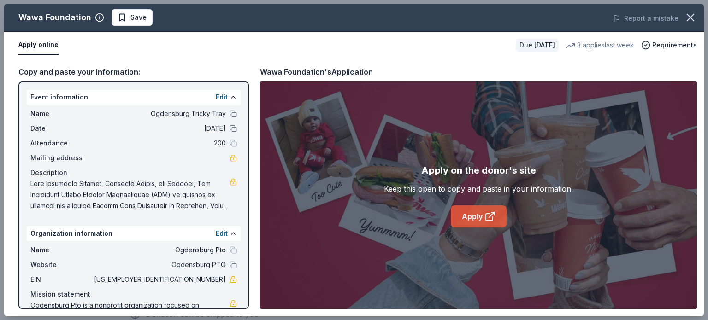
click at [495, 212] on link "Apply" at bounding box center [479, 216] width 56 height 22
click at [481, 222] on link "Apply" at bounding box center [479, 216] width 56 height 22
click at [479, 217] on link "Apply" at bounding box center [479, 216] width 56 height 22
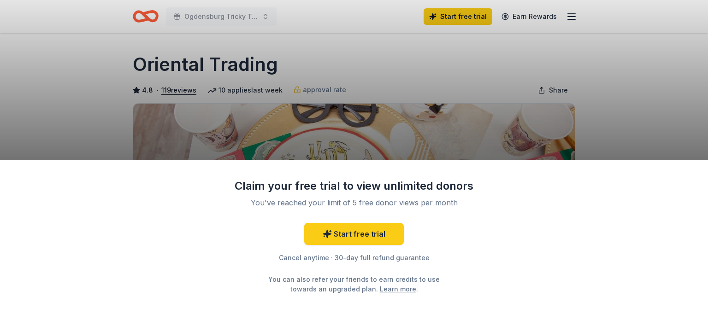
click at [51, 128] on div "Claim your free trial to view unlimited donors You've reached your limit of 5 f…" at bounding box center [354, 160] width 708 height 320
click at [617, 66] on div "Claim your free trial to view unlimited donors You've reached your limit of 5 f…" at bounding box center [354, 160] width 708 height 320
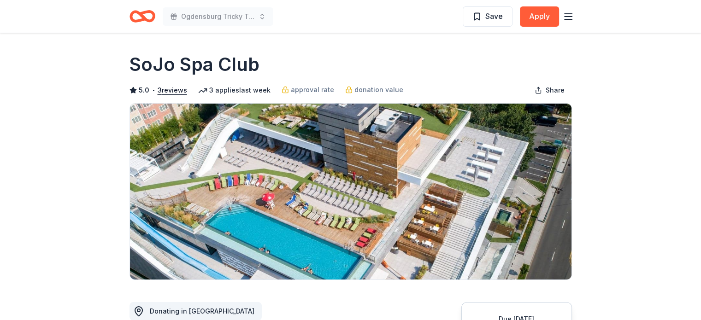
scroll to position [5, 0]
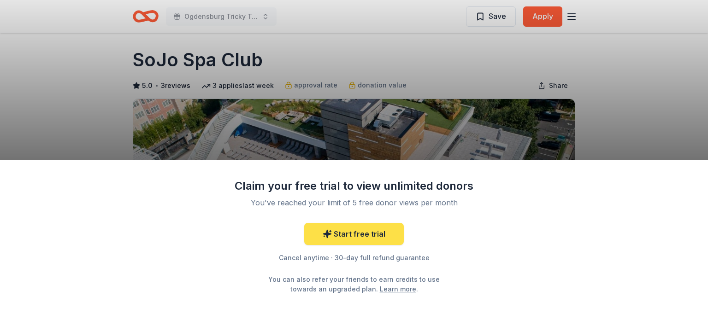
click at [379, 226] on link "Start free trial" at bounding box center [354, 234] width 100 height 22
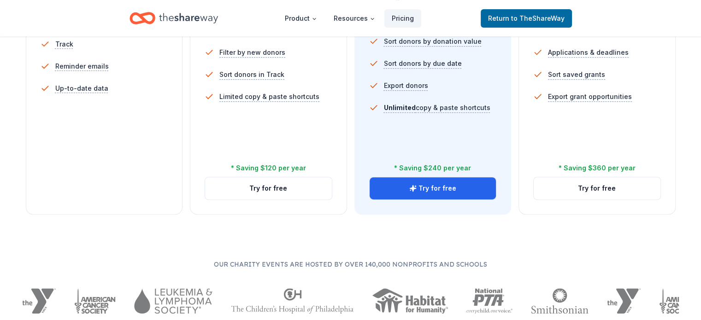
scroll to position [361, 0]
click at [144, 119] on div "5 profile views / month Limited directory search 2 new donors / week (in-kind o…" at bounding box center [105, 62] width 128 height 221
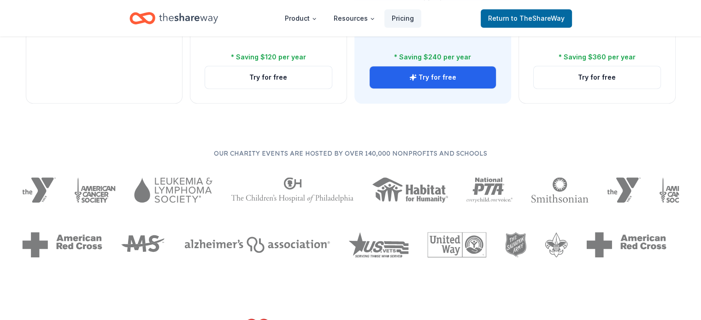
scroll to position [0, 0]
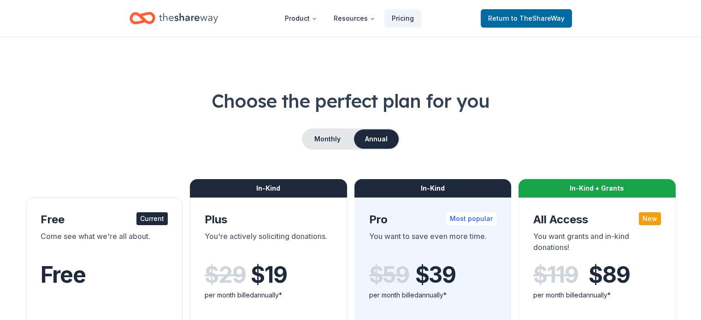
click at [159, 217] on div "Current" at bounding box center [151, 218] width 31 height 13
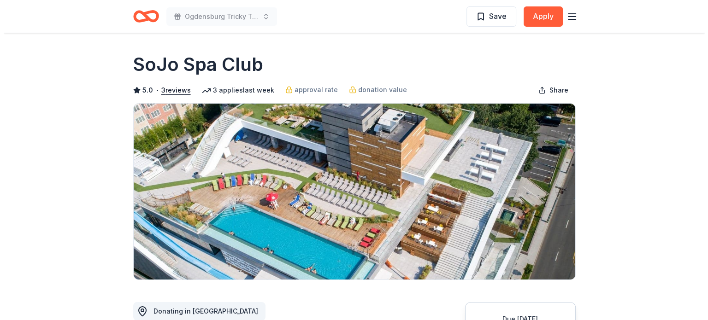
scroll to position [5, 0]
